Goal: Task Accomplishment & Management: Use online tool/utility

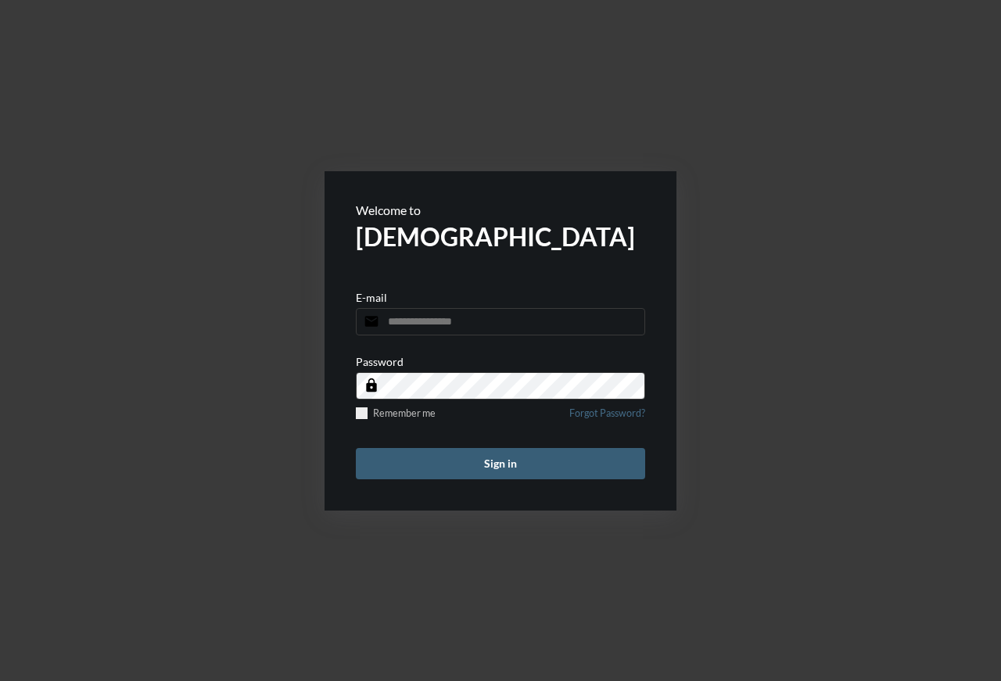
type input "**********"
click at [486, 466] on button "Sign in" at bounding box center [500, 463] width 289 height 31
type input "**********"
click at [500, 463] on button "Sign in" at bounding box center [500, 463] width 289 height 31
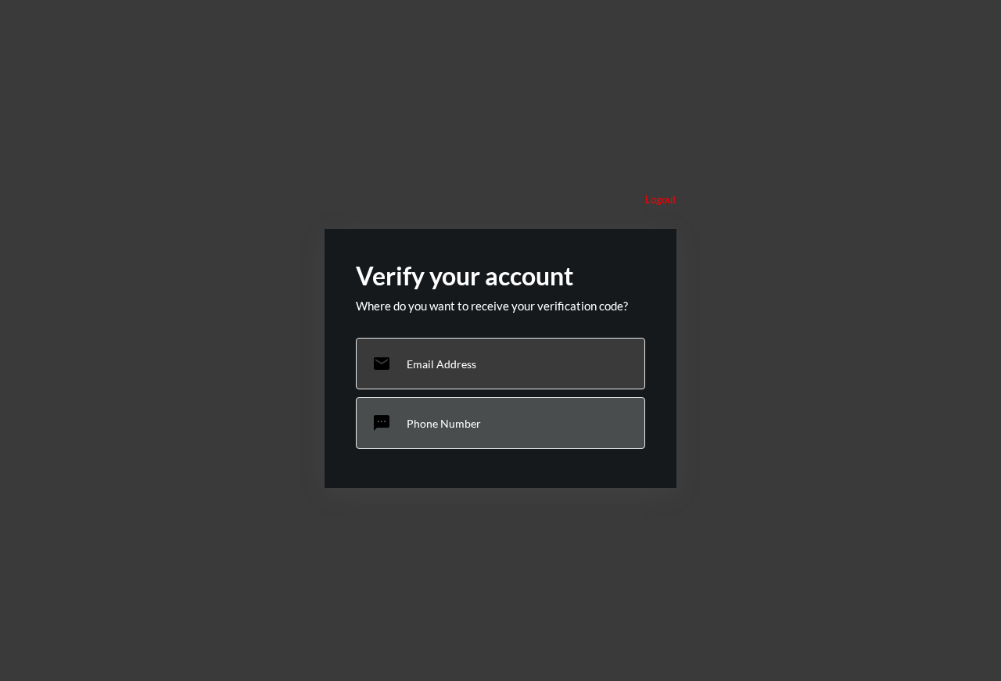
click at [453, 414] on div "sms Phone Number" at bounding box center [500, 423] width 289 height 52
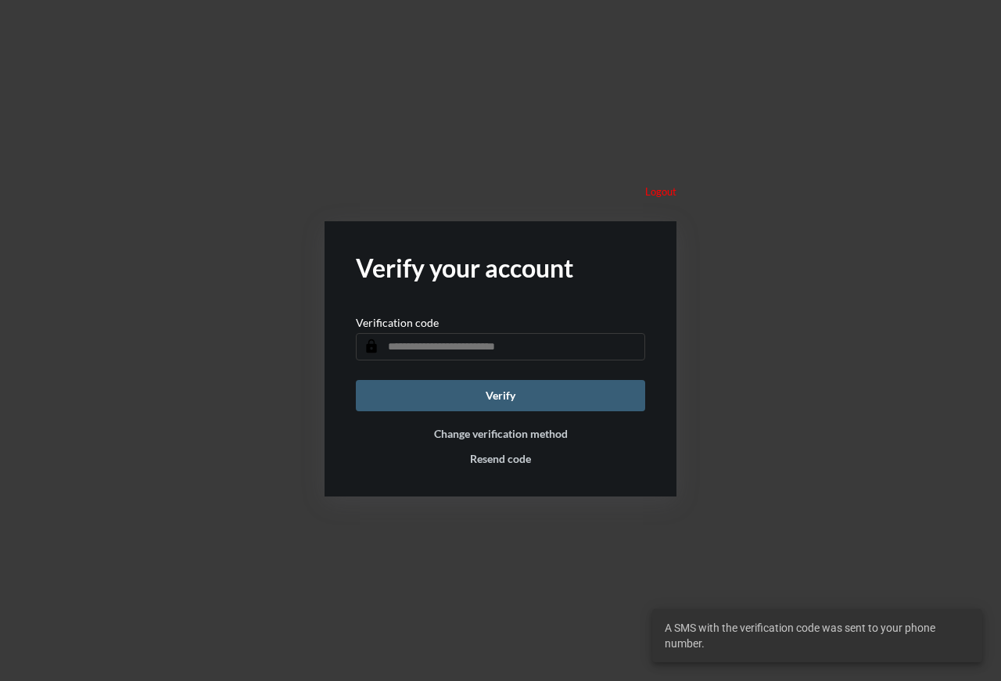
click at [475, 347] on input "text" at bounding box center [500, 346] width 289 height 27
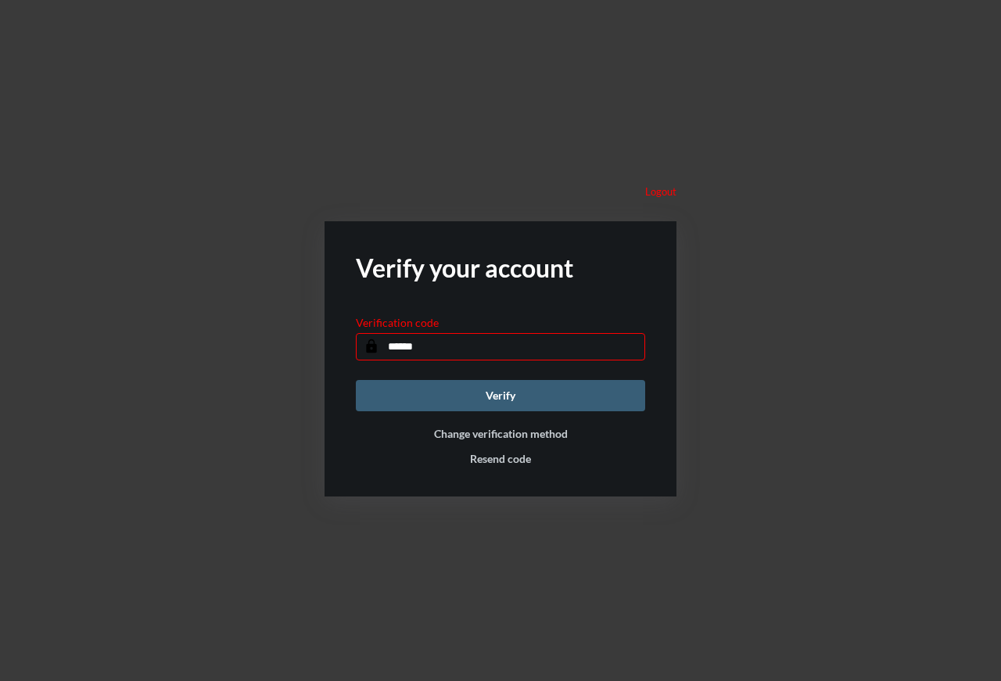
type input "******"
click at [500, 395] on button "Verify" at bounding box center [500, 395] width 289 height 31
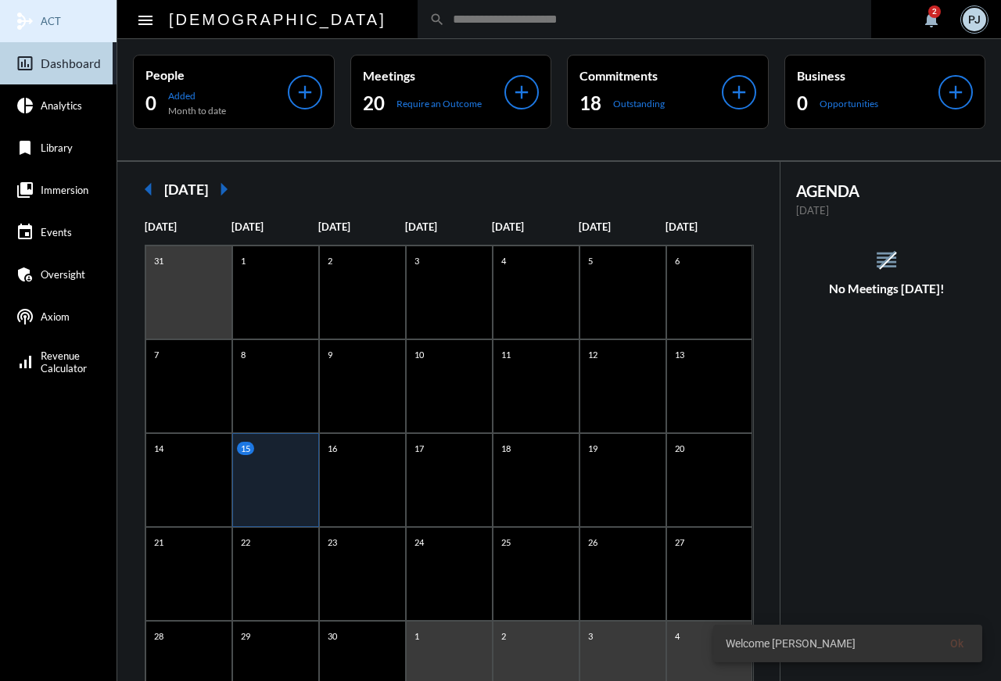
click at [61, 25] on link "mediation ACT" at bounding box center [58, 21] width 117 height 42
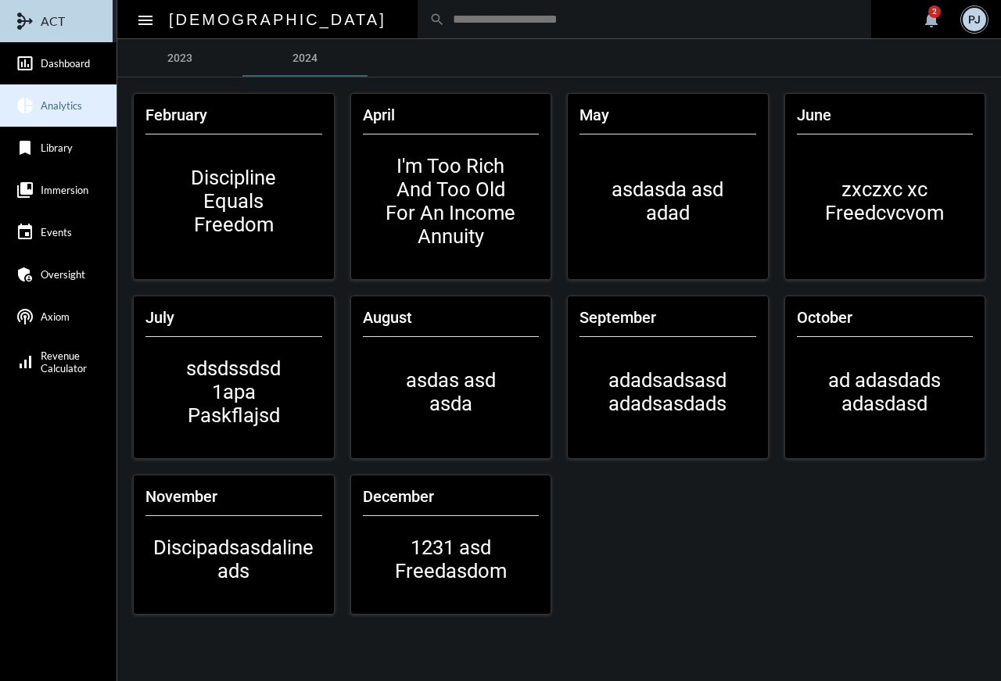
click at [57, 97] on link "pie_chart Analytics" at bounding box center [58, 105] width 117 height 42
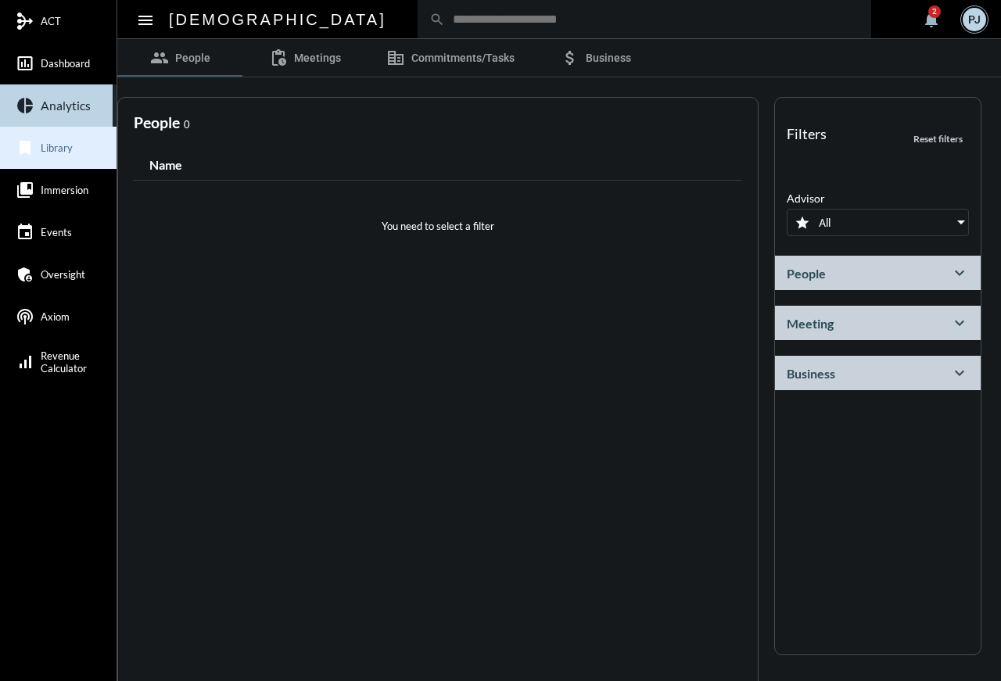
click at [60, 134] on link "bookmark Library" at bounding box center [58, 148] width 117 height 42
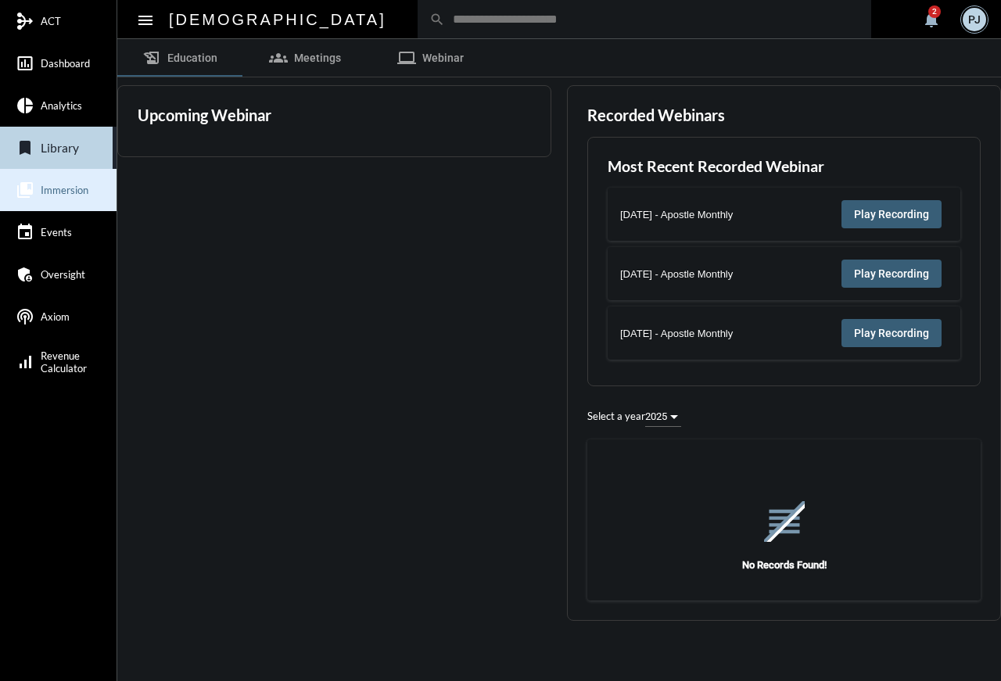
click at [60, 172] on link "collections_bookmark Immersion" at bounding box center [58, 190] width 117 height 42
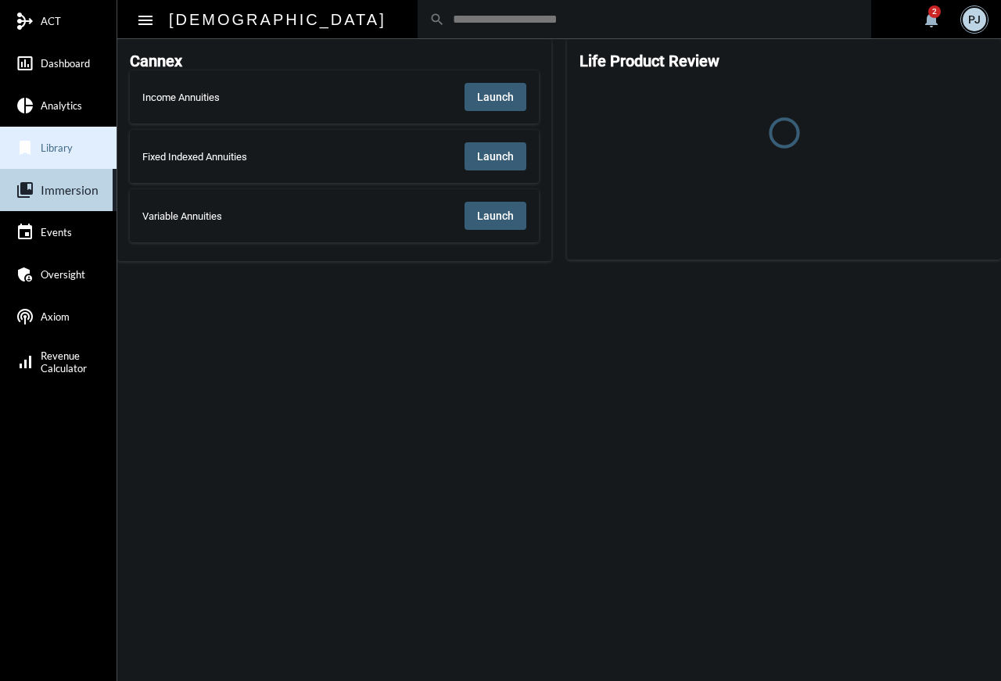
click at [68, 156] on link "bookmark Library" at bounding box center [58, 148] width 117 height 42
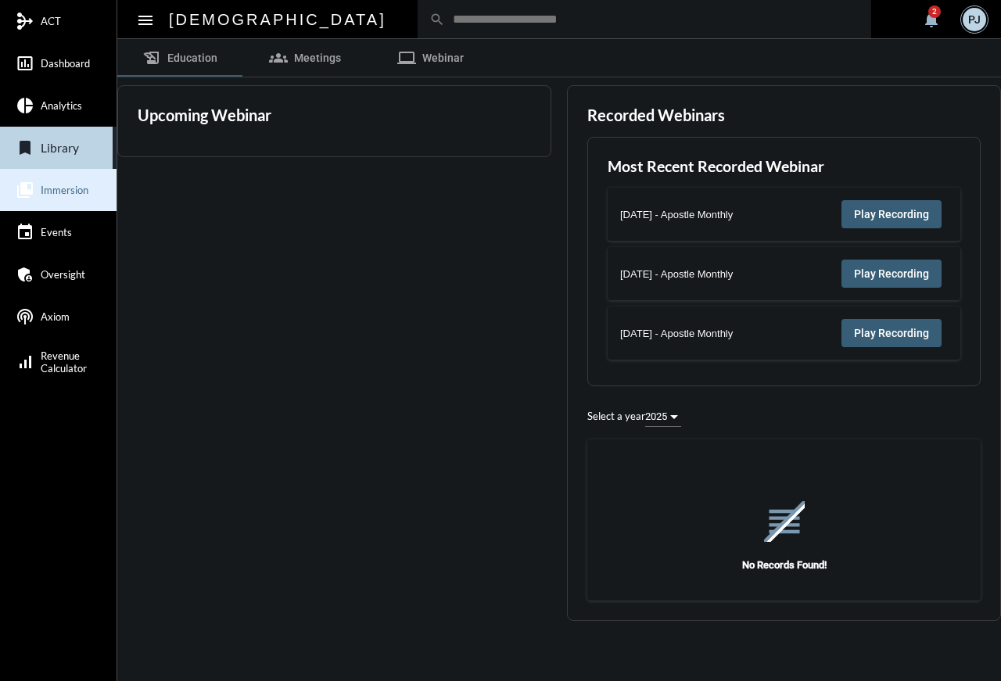
click at [67, 195] on span "Immersion" at bounding box center [65, 190] width 48 height 13
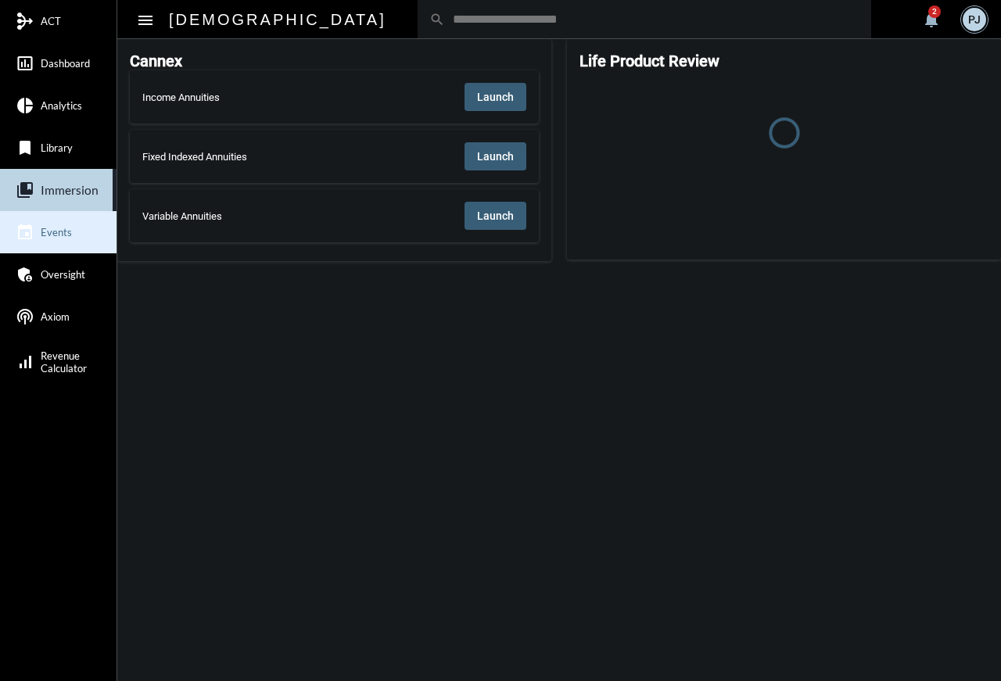
click at [66, 235] on span "Events" at bounding box center [56, 232] width 31 height 13
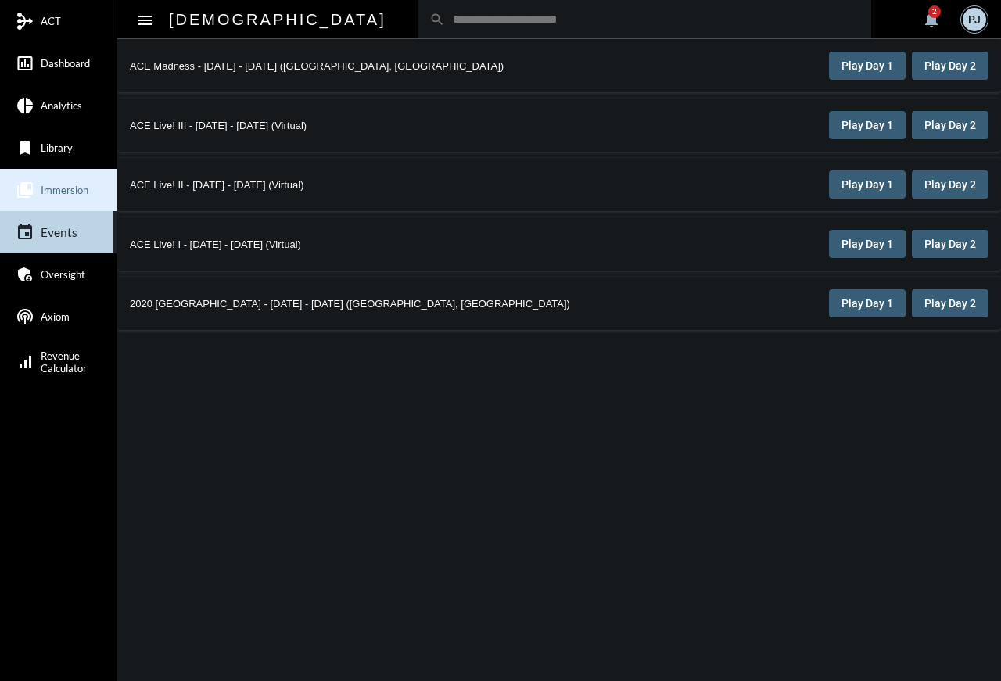
click at [72, 192] on span "Immersion" at bounding box center [65, 190] width 48 height 13
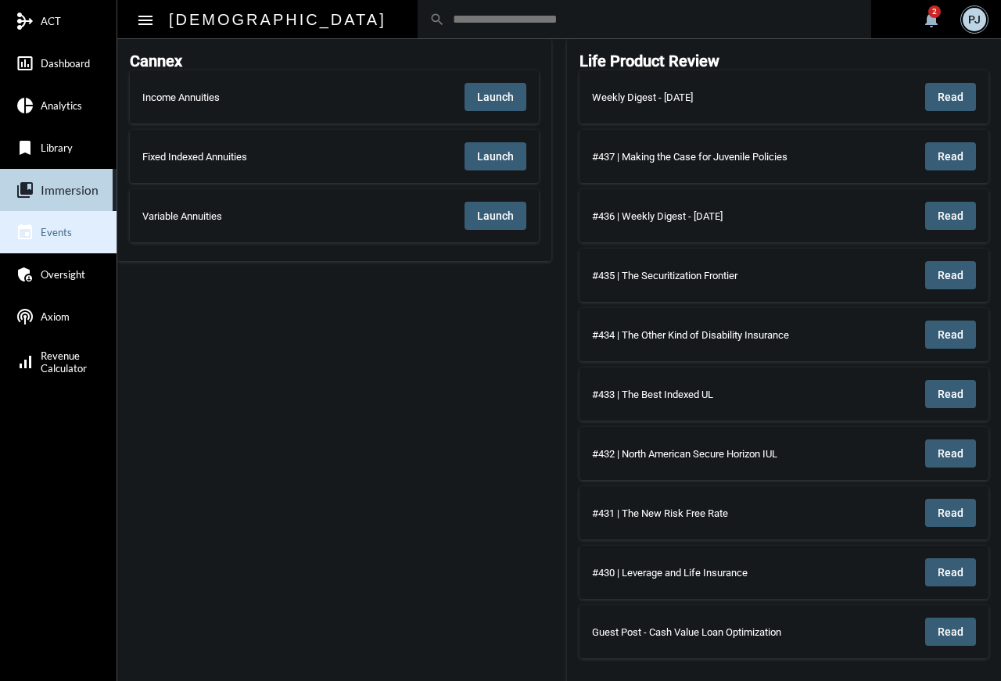
click at [60, 231] on span "Events" at bounding box center [56, 232] width 31 height 13
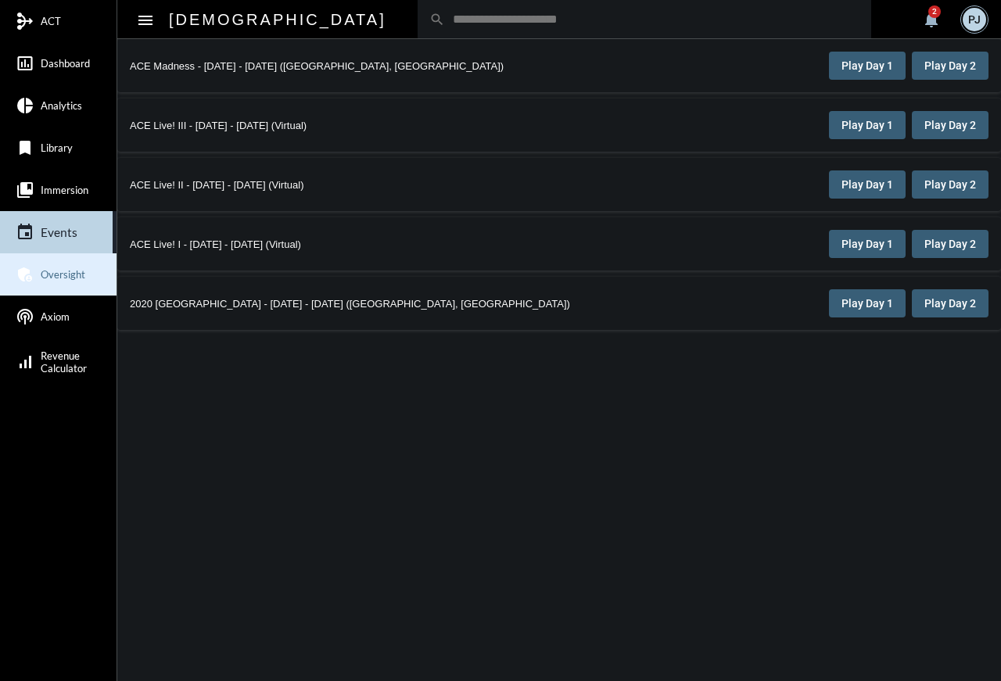
click at [57, 268] on span "Oversight" at bounding box center [63, 274] width 45 height 13
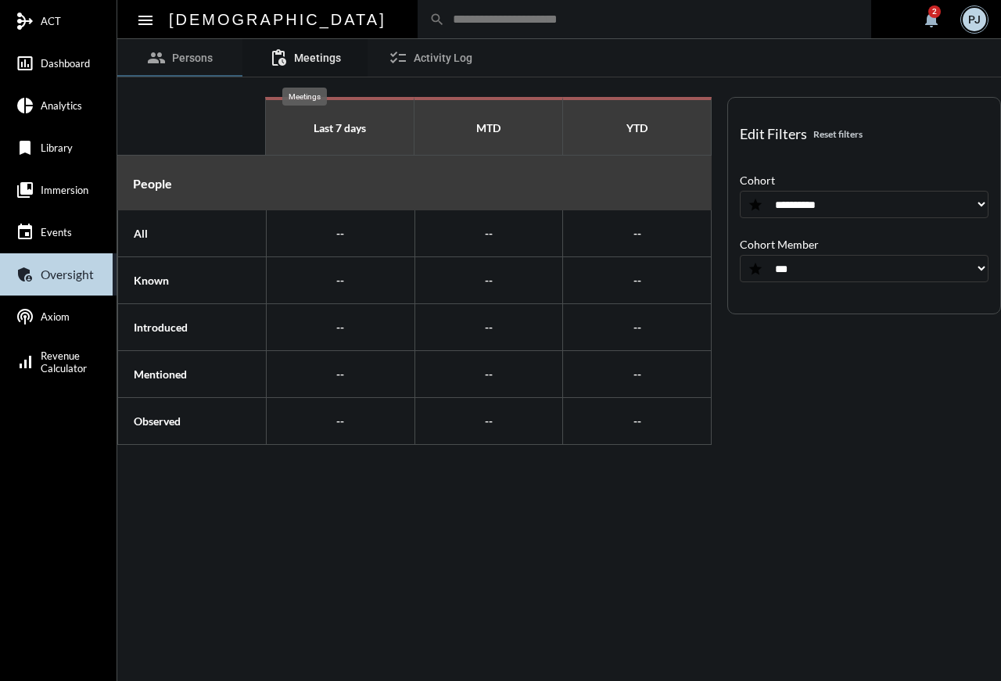
click at [328, 47] on link "pending_actions Meetings" at bounding box center [304, 58] width 125 height 38
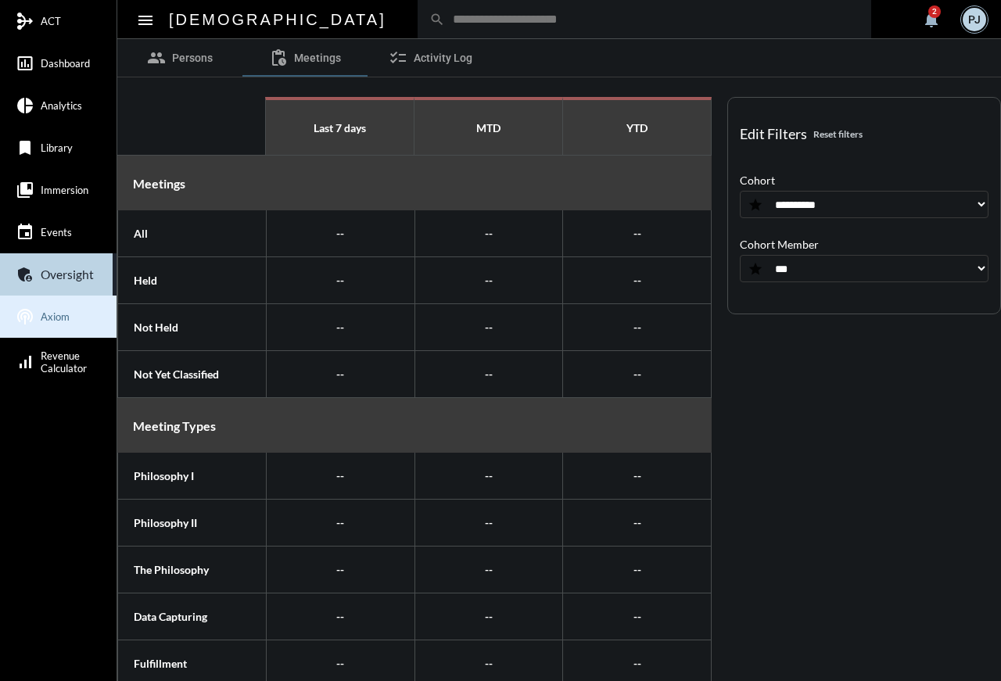
click at [29, 306] on link "podcasts Axiom" at bounding box center [58, 317] width 117 height 42
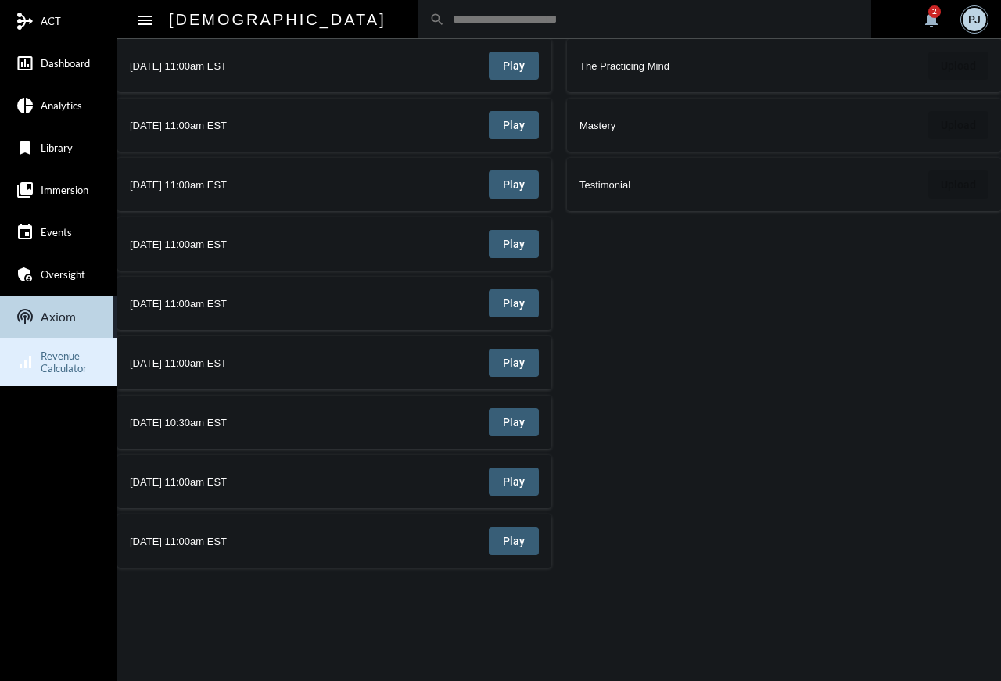
click at [29, 373] on link "signal_cellular_alt Revenue Calculator" at bounding box center [58, 362] width 117 height 48
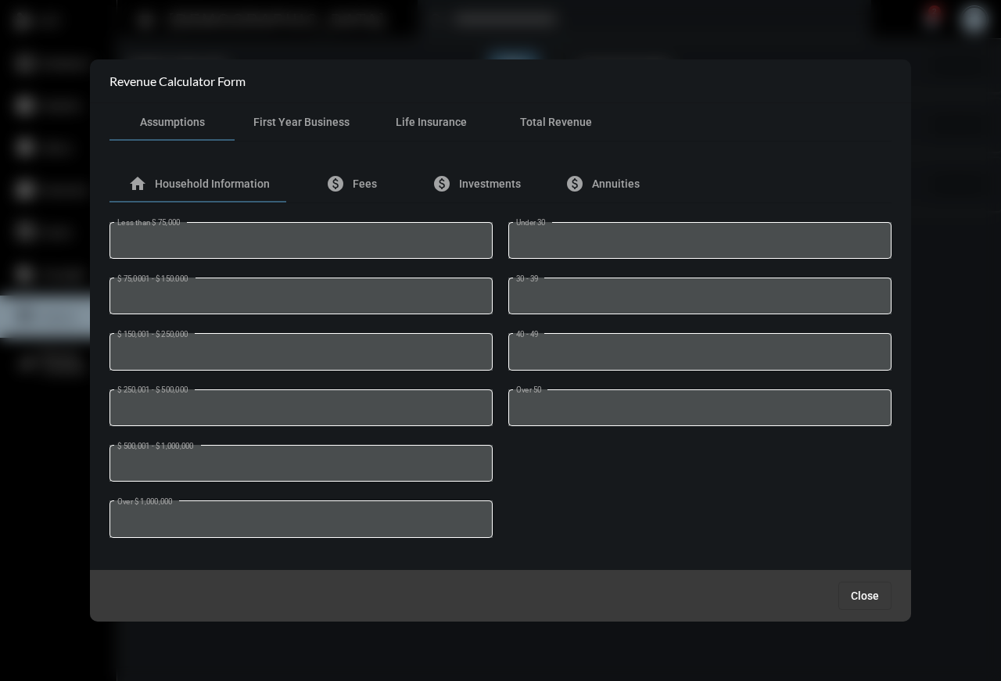
click at [63, 278] on div at bounding box center [500, 340] width 1001 height 681
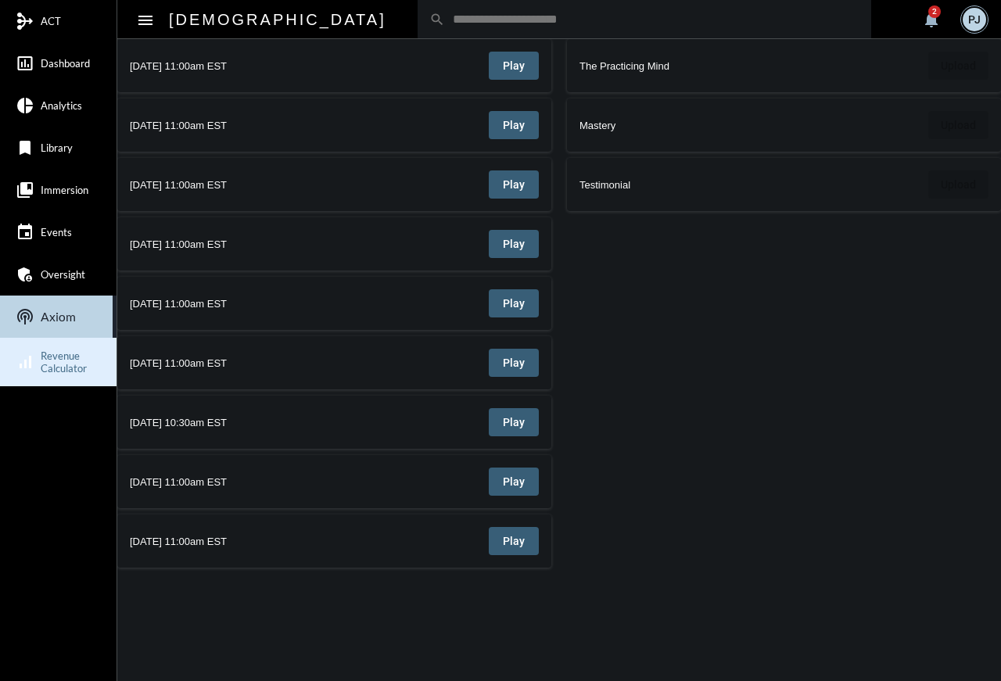
click at [48, 350] on span "Revenue Calculator" at bounding box center [64, 362] width 46 height 25
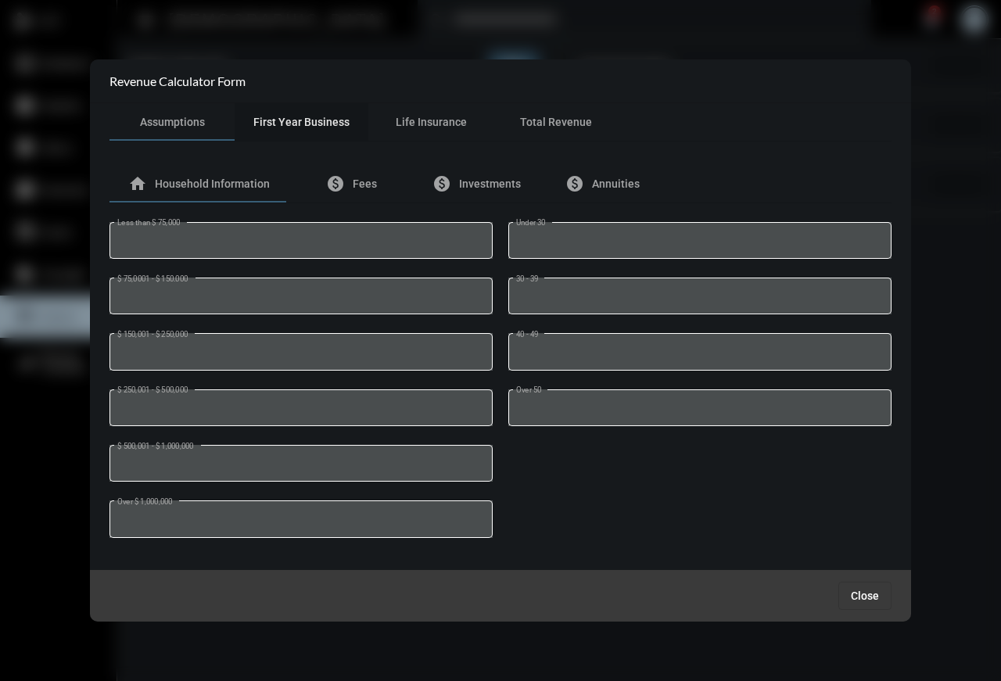
click at [310, 131] on div "First Year Business" at bounding box center [302, 122] width 134 height 38
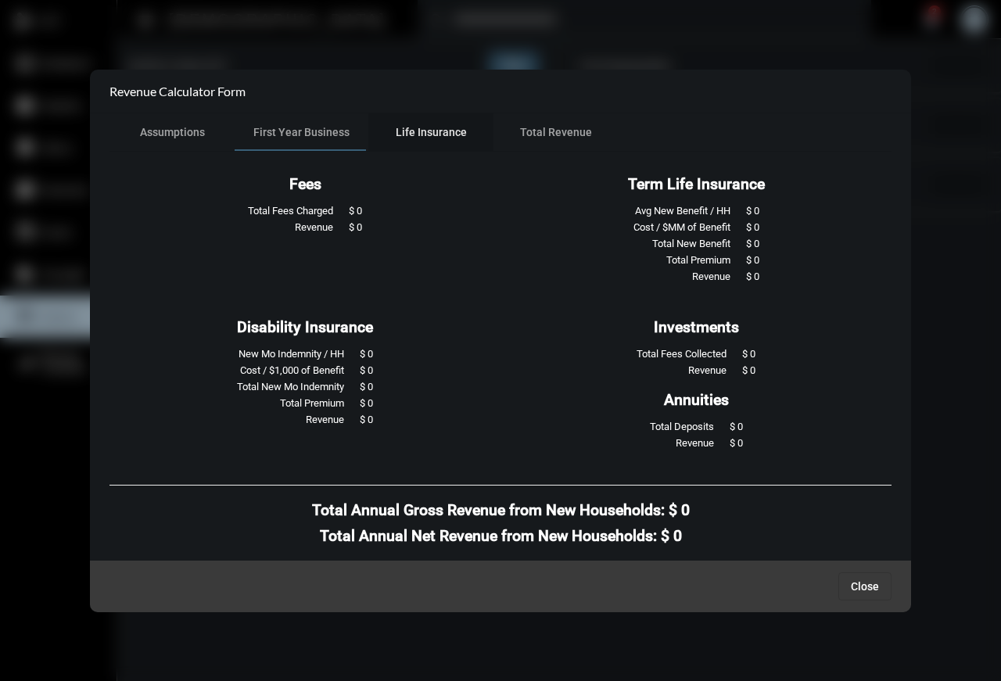
click at [410, 120] on div "Life Insurance" at bounding box center [430, 132] width 125 height 38
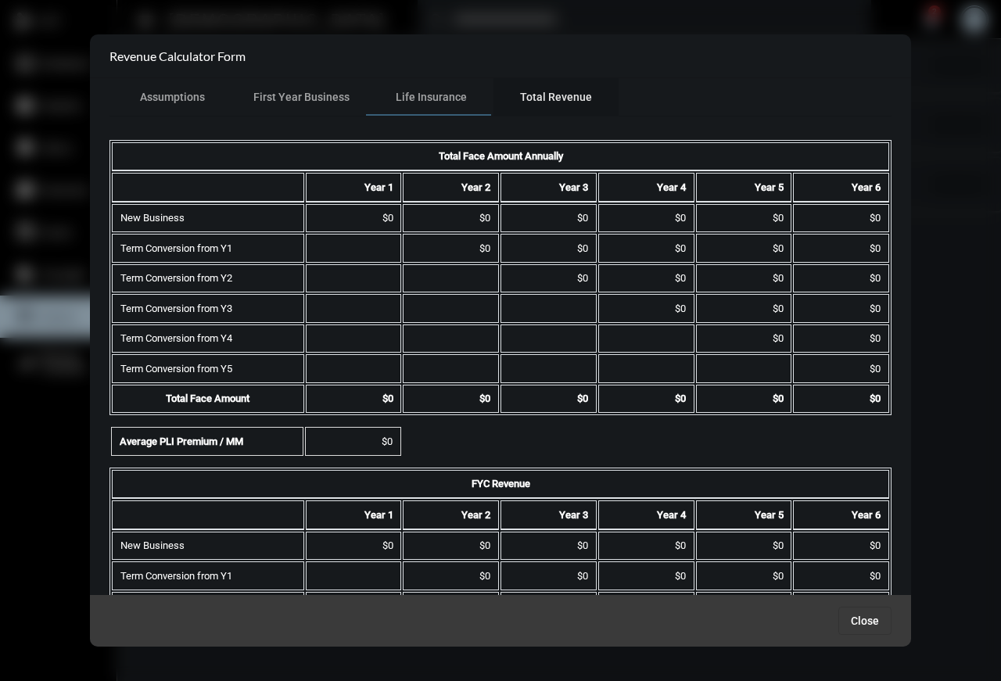
click at [565, 91] on span "Total Revenue" at bounding box center [556, 97] width 72 height 13
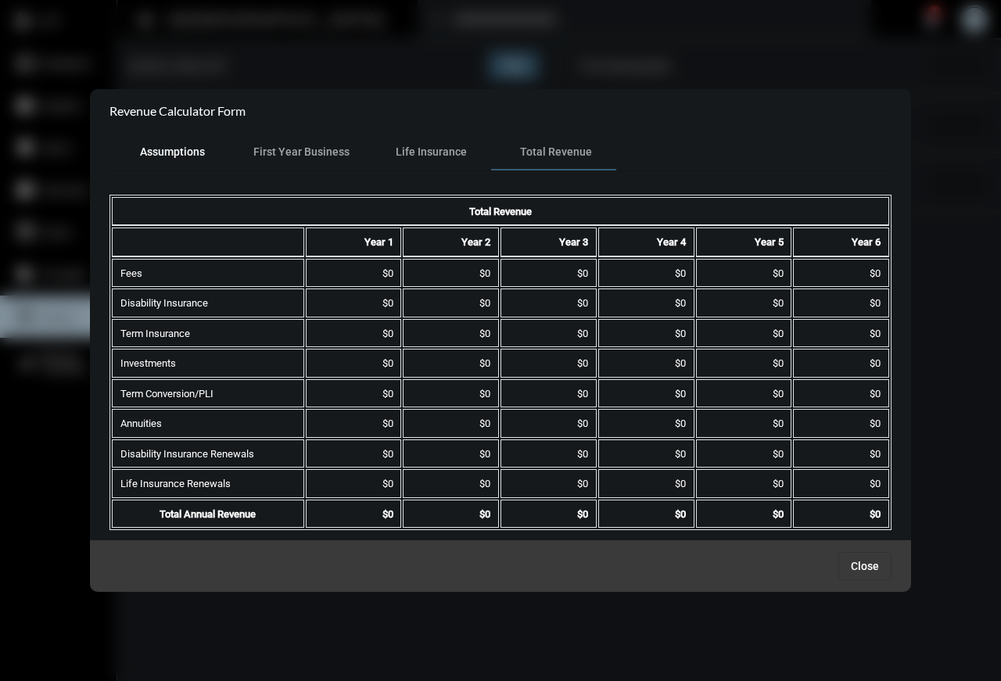
click at [177, 163] on div "Assumptions" at bounding box center [171, 152] width 125 height 38
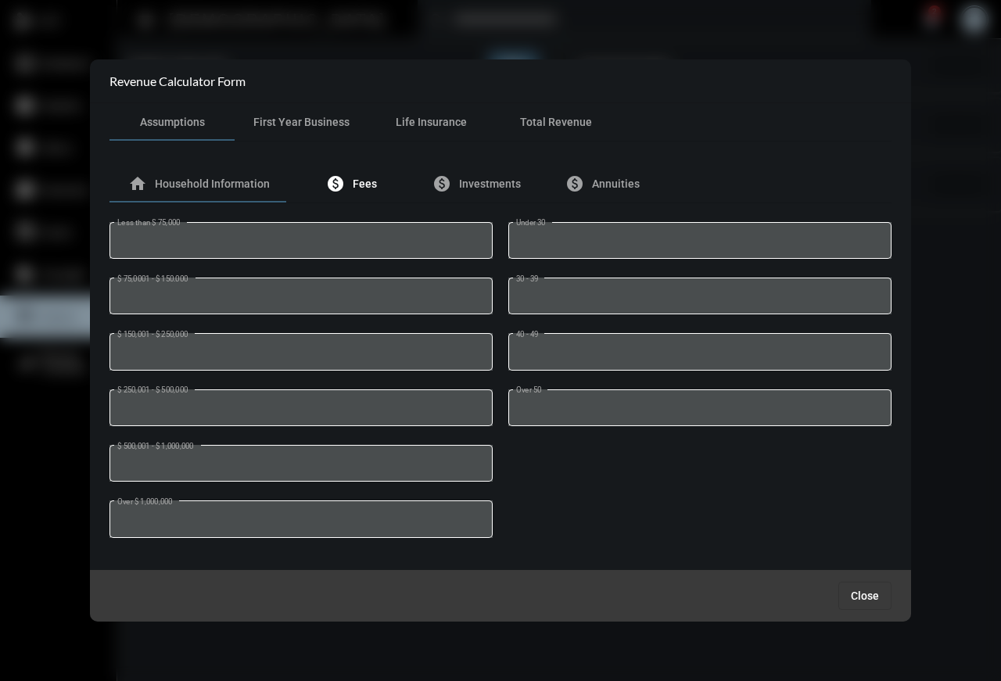
click at [353, 185] on span "Fees" at bounding box center [365, 183] width 24 height 13
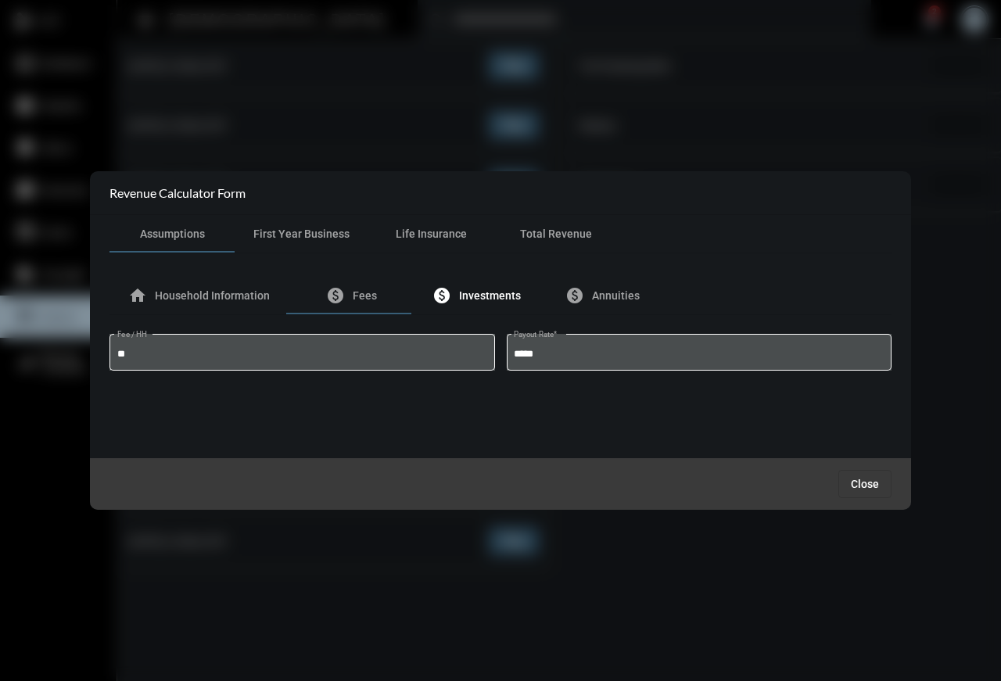
click at [473, 292] on span "Investments" at bounding box center [490, 295] width 62 height 13
click at [872, 486] on span "Close" at bounding box center [865, 484] width 28 height 13
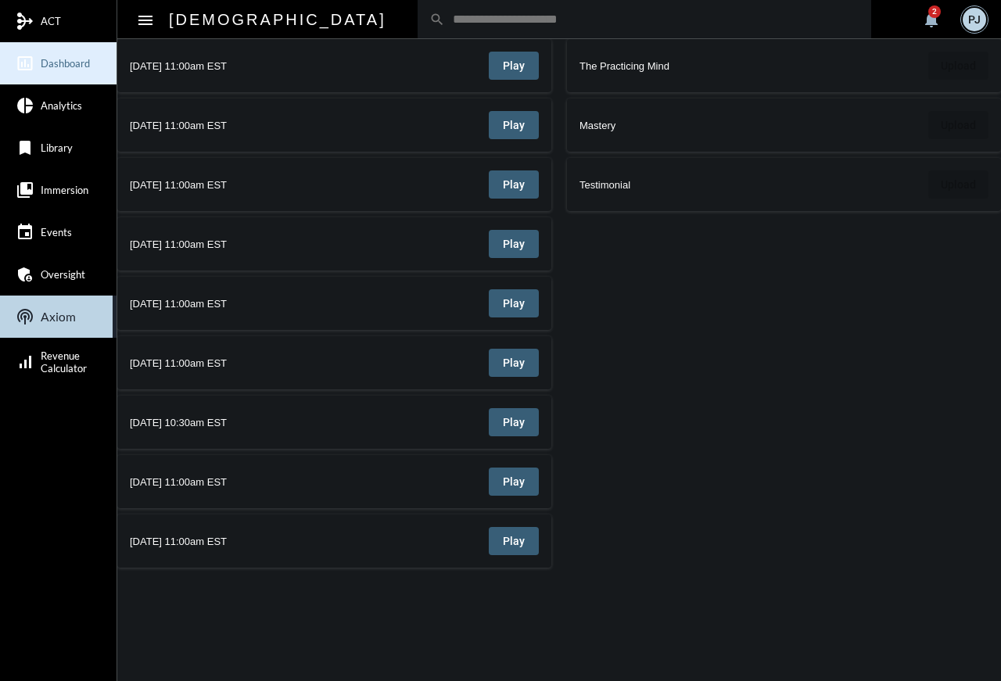
click at [50, 67] on span "Dashboard" at bounding box center [65, 63] width 49 height 13
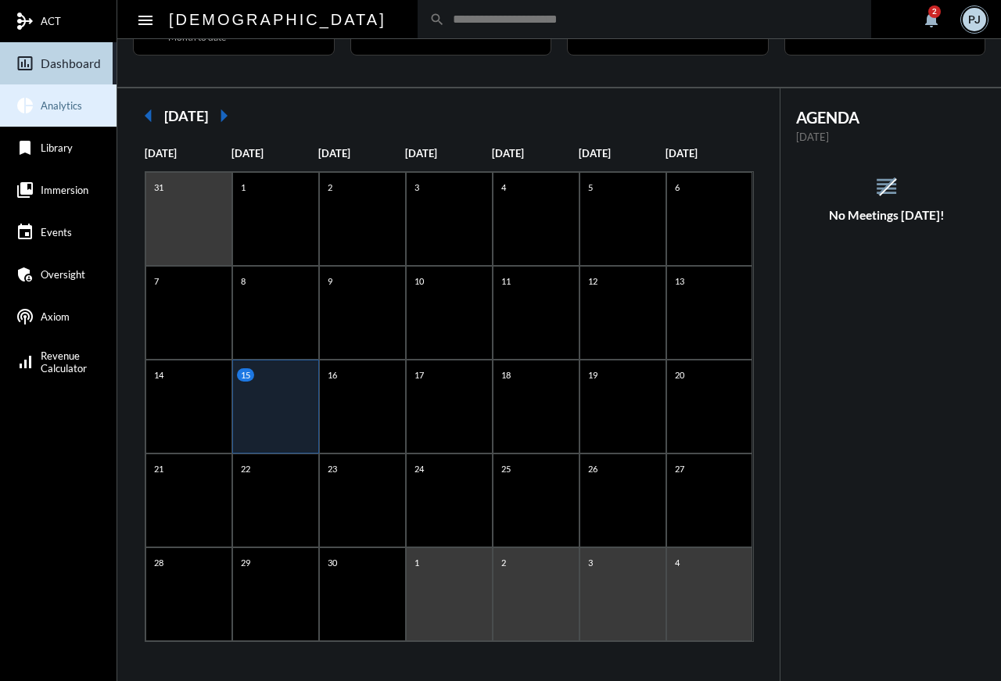
click at [44, 118] on link "pie_chart Analytics" at bounding box center [58, 105] width 117 height 42
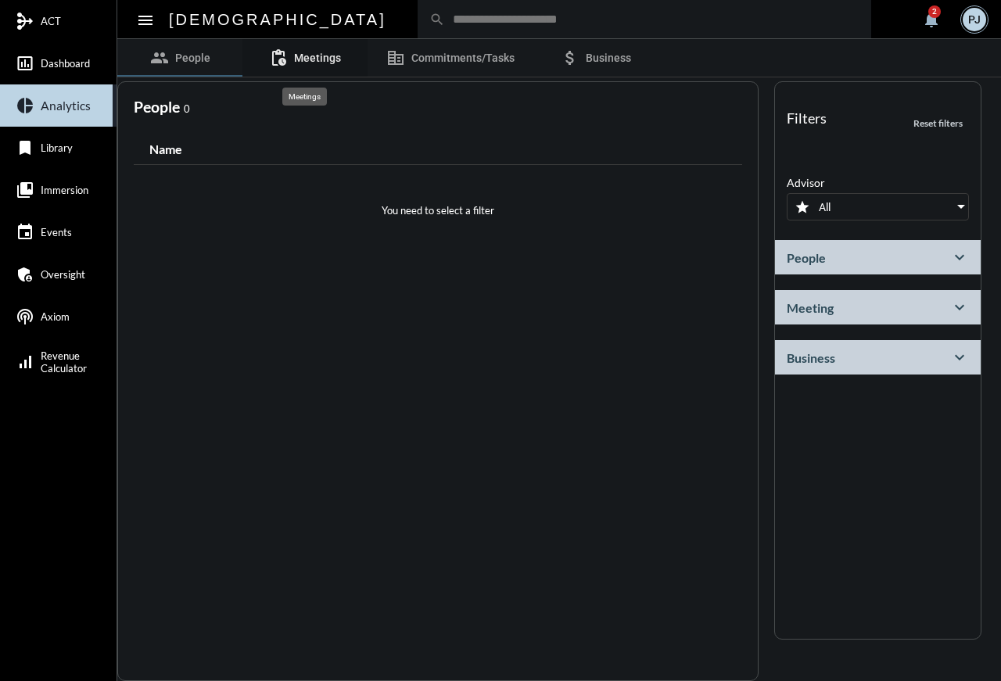
click at [293, 63] on link "pending_actions Meetings" at bounding box center [304, 58] width 125 height 38
select select
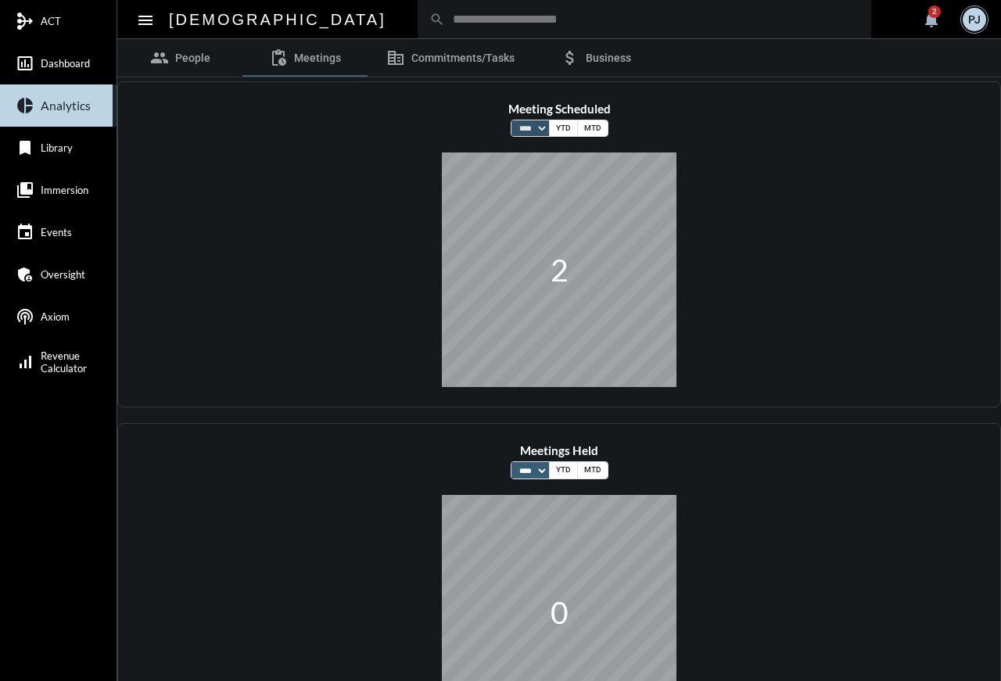
select select "****"
click at [468, 58] on span "Commitments/Tasks" at bounding box center [462, 58] width 103 height 13
select select "*********"
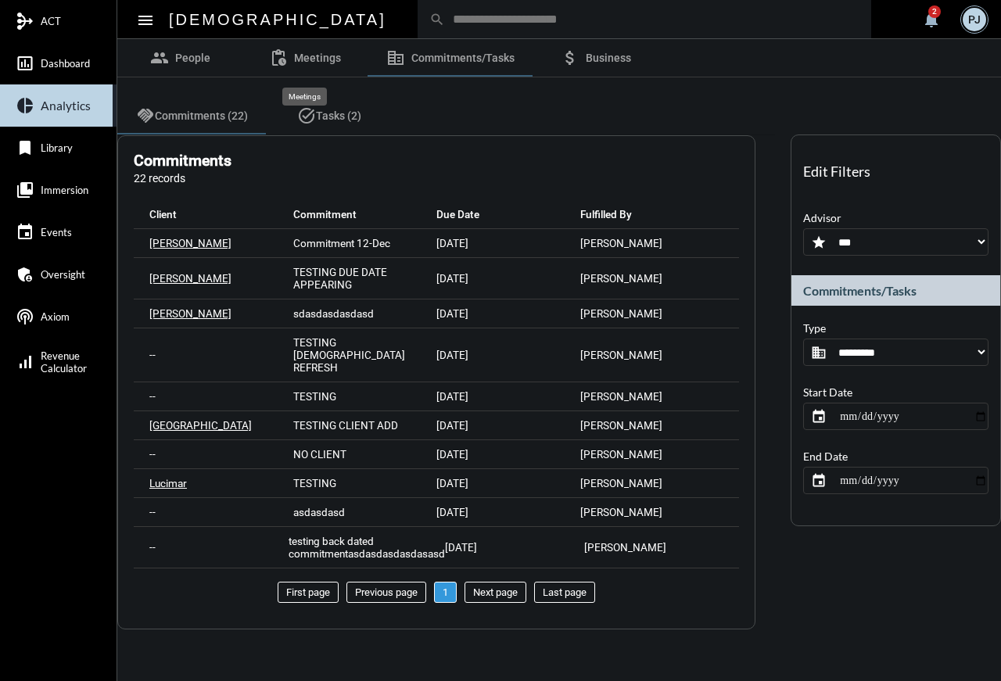
click at [316, 113] on mat-tooltip-component "Meetings" at bounding box center [304, 97] width 66 height 40
click at [325, 123] on div "task_alt Tasks (2)" at bounding box center [329, 115] width 64 height 19
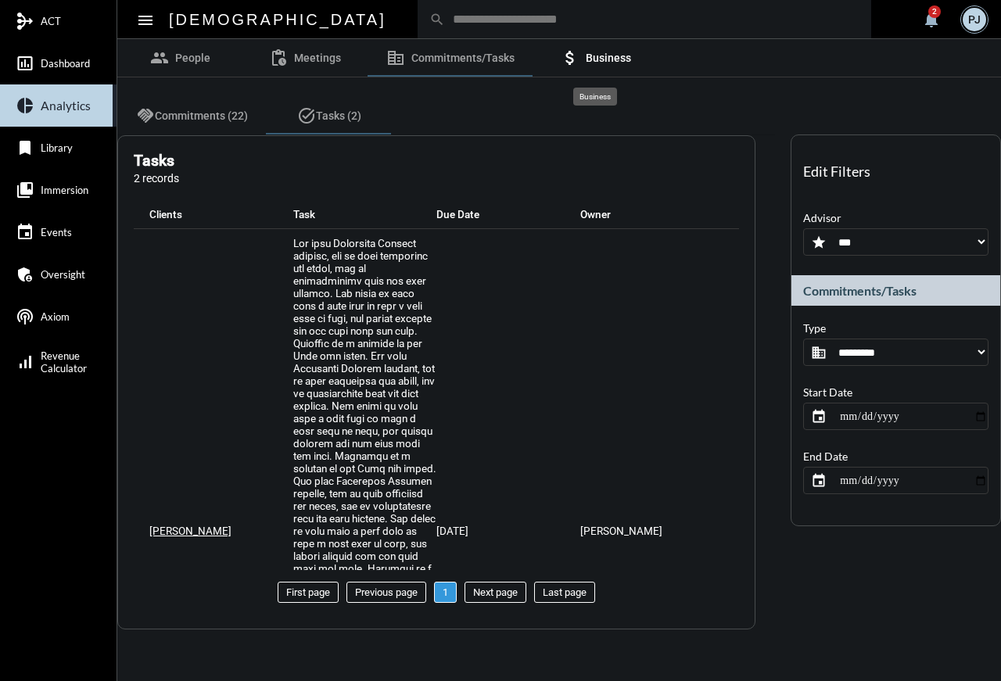
click at [605, 49] on link "attach_money Business" at bounding box center [595, 58] width 125 height 38
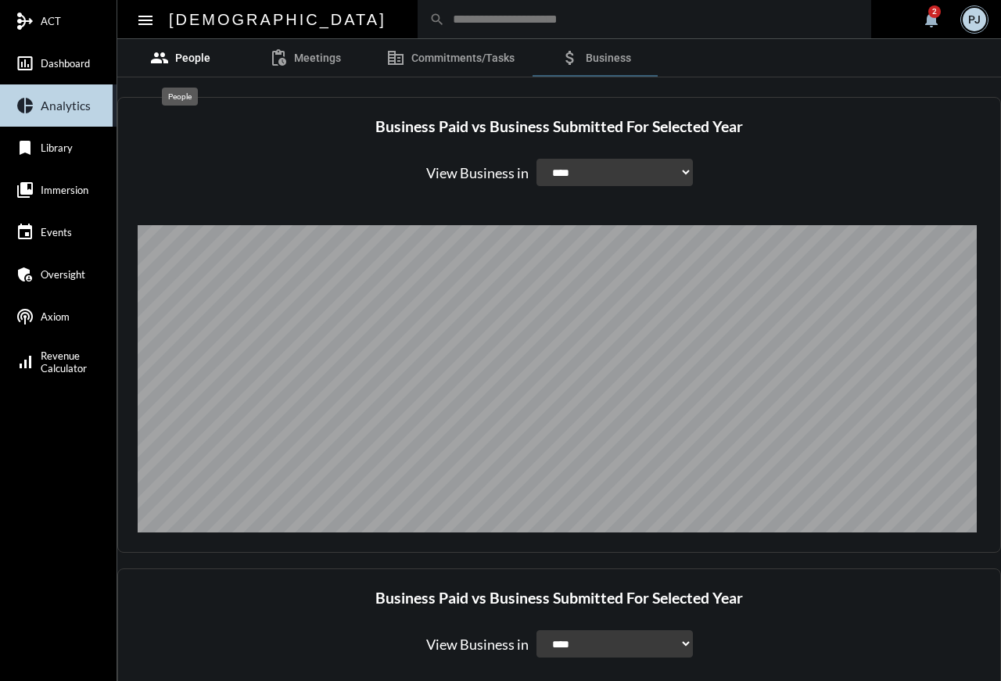
click at [175, 60] on span "People" at bounding box center [192, 58] width 35 height 13
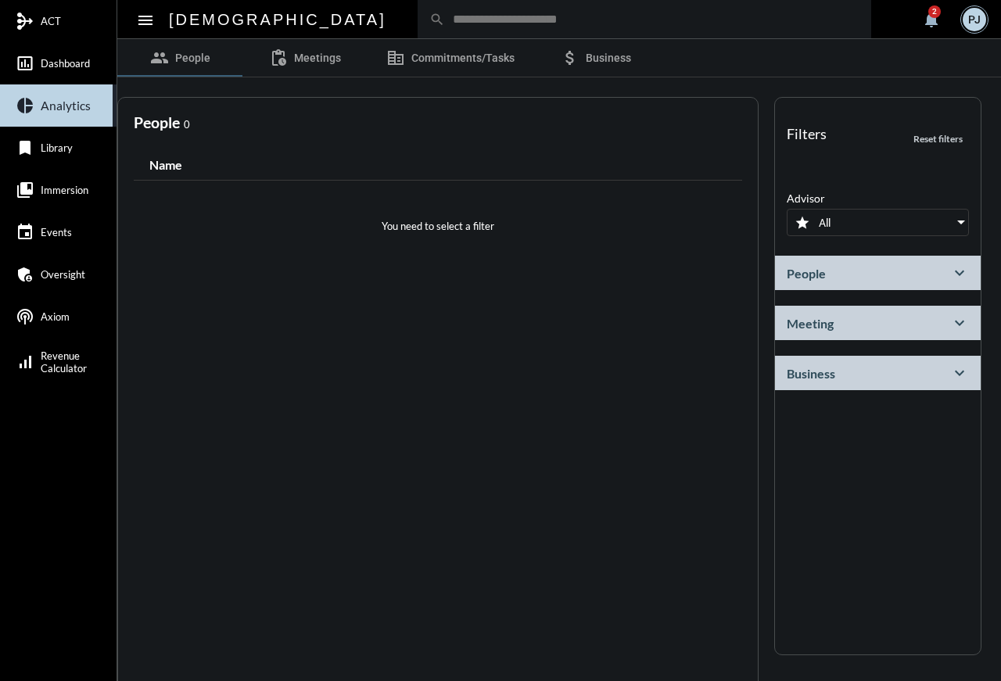
click at [865, 273] on div "People expand_more" at bounding box center [878, 273] width 206 height 34
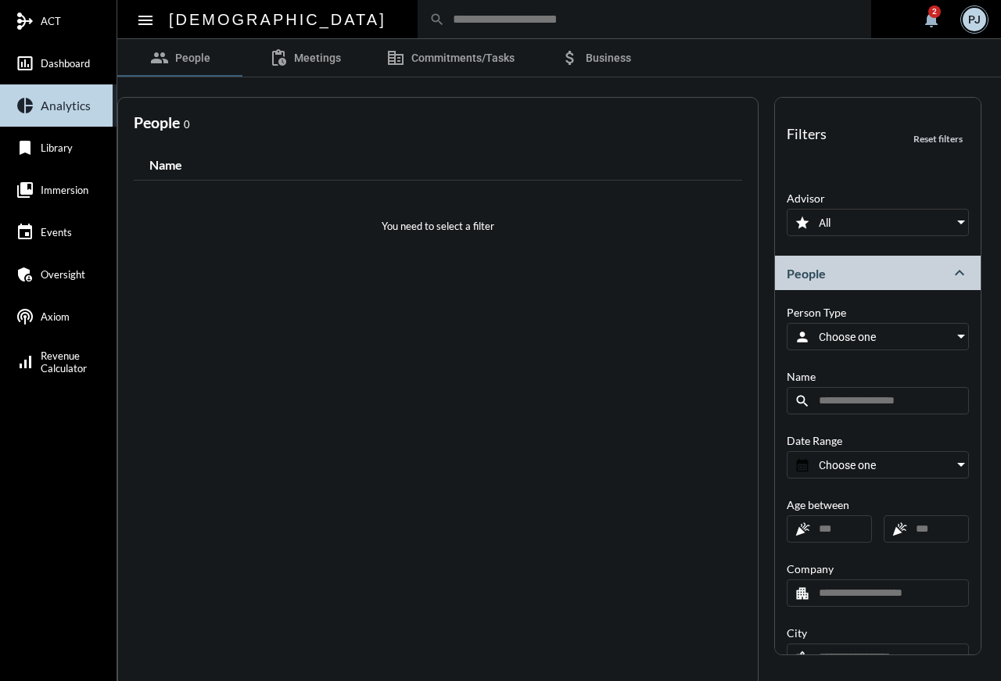
click at [820, 329] on div "Choose one" at bounding box center [883, 337] width 169 height 26
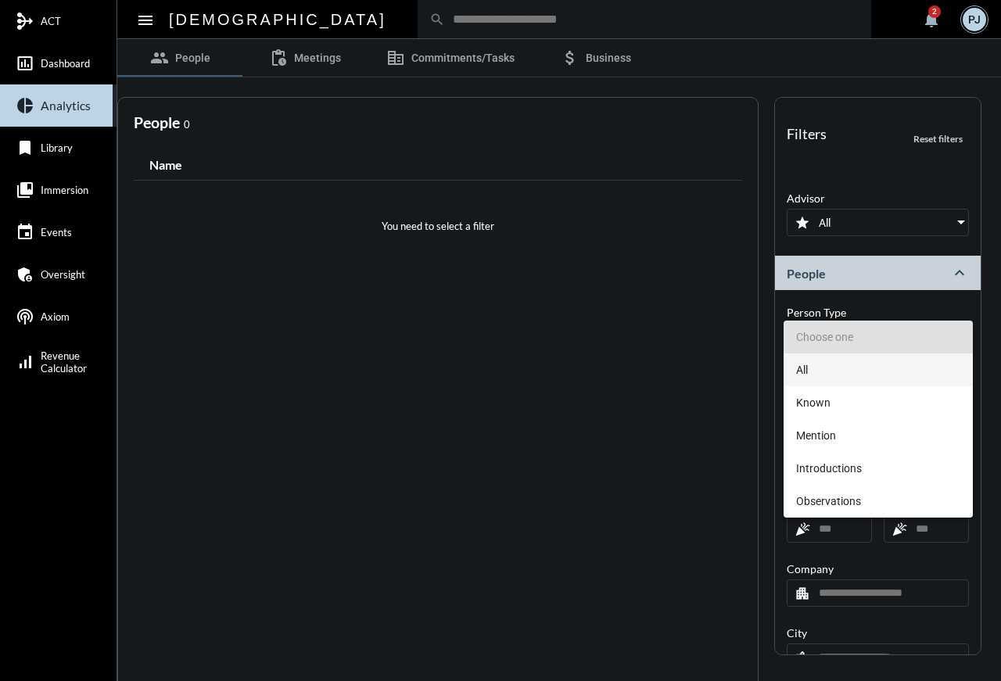
click at [816, 370] on span "All" at bounding box center [878, 369] width 164 height 33
